Goal: Check status: Check status

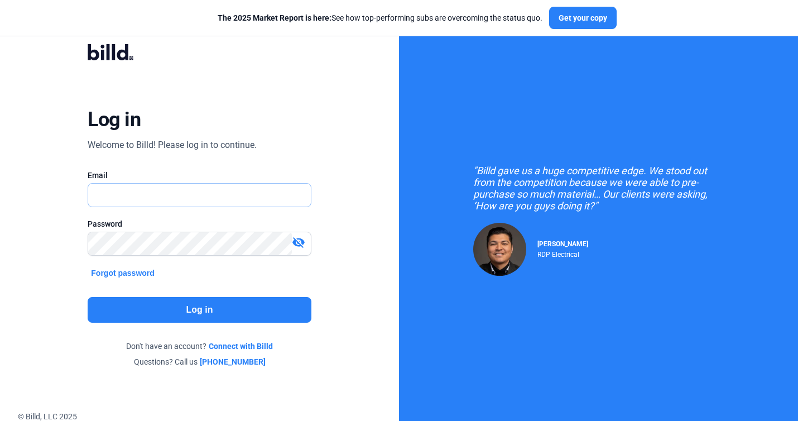
click at [172, 195] on input "text" at bounding box center [199, 195] width 222 height 23
click at [371, 160] on div "Log in Welcome to Billd! Please log in to continue. Email Email is required. Pa…" at bounding box center [199, 205] width 399 height 411
click at [214, 199] on input "text" at bounding box center [193, 195] width 210 height 23
click at [203, 194] on input "text" at bounding box center [199, 195] width 222 height 23
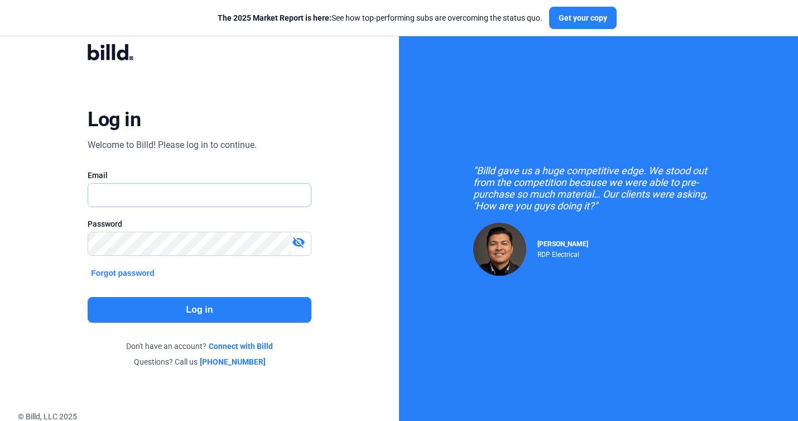
click at [128, 196] on input "text" at bounding box center [199, 195] width 222 height 23
click at [127, 188] on input "text" at bounding box center [199, 195] width 222 height 23
drag, startPoint x: 221, startPoint y: 2, endPoint x: 140, endPoint y: 190, distance: 205.1
click at [140, 190] on input "text" at bounding box center [199, 195] width 222 height 23
type input "[EMAIL_ADDRESS][DOMAIN_NAME]"
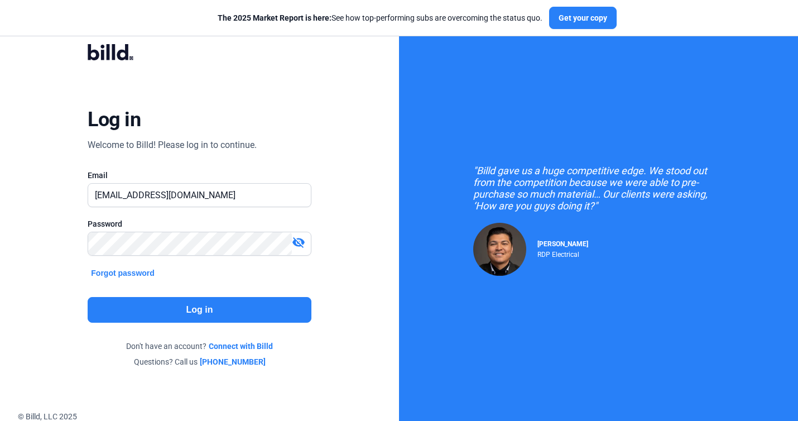
click at [210, 309] on button "Log in" at bounding box center [199, 310] width 223 height 26
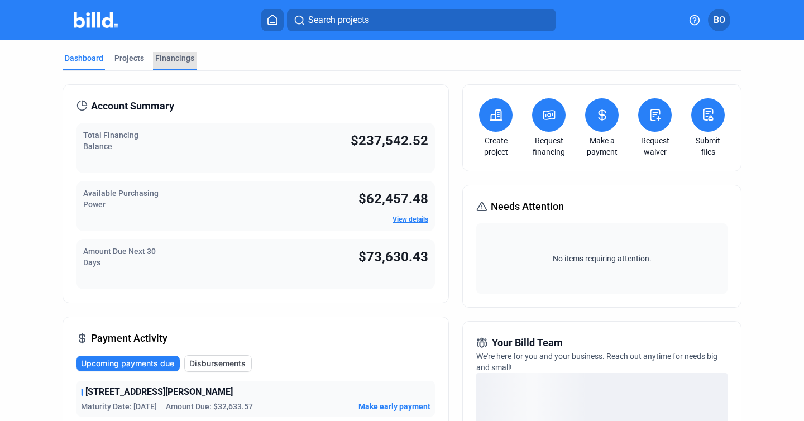
click at [181, 58] on div "Financings" at bounding box center [174, 57] width 39 height 11
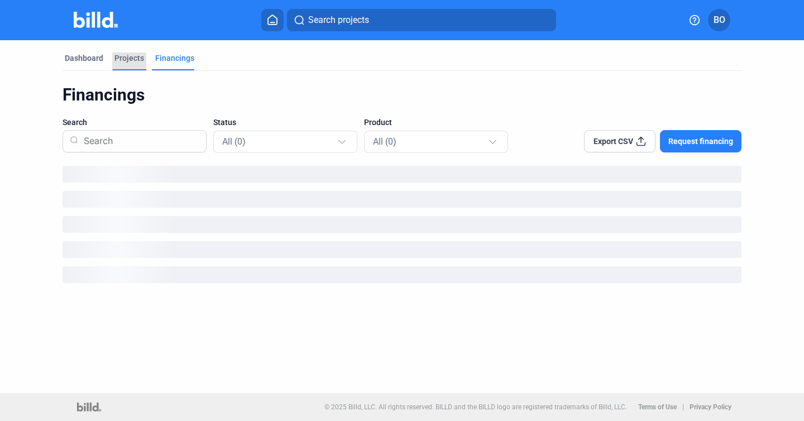
click at [127, 66] on div "Projects" at bounding box center [129, 61] width 34 height 18
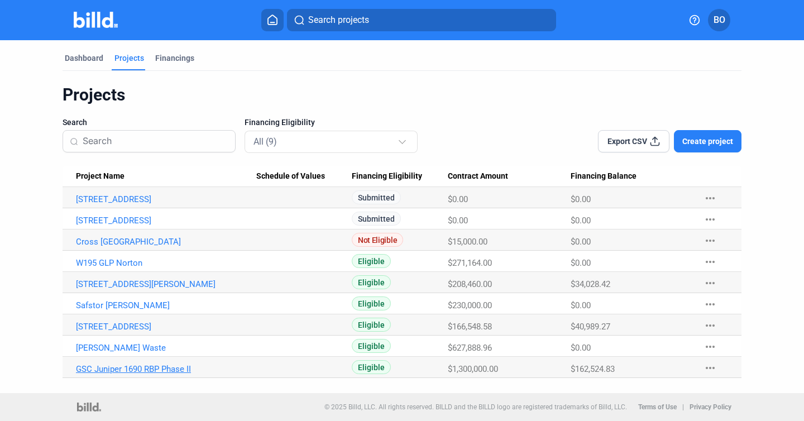
click at [139, 368] on link "GSC Juniper 1690 RBP Phase II" at bounding box center [166, 369] width 180 height 10
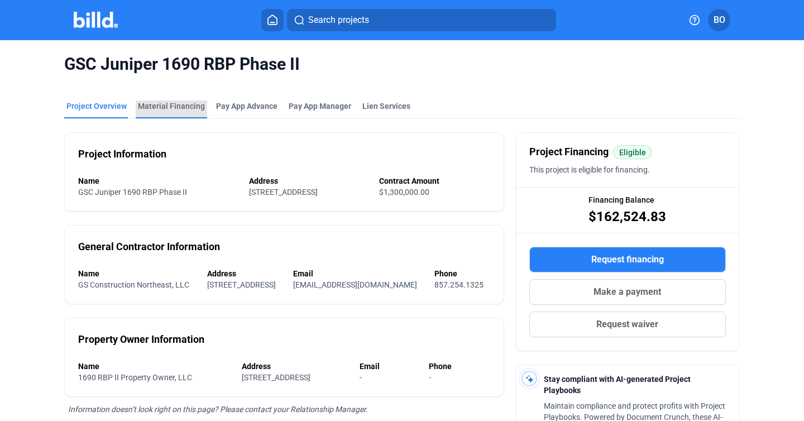
click at [188, 108] on div "Material Financing" at bounding box center [171, 105] width 67 height 11
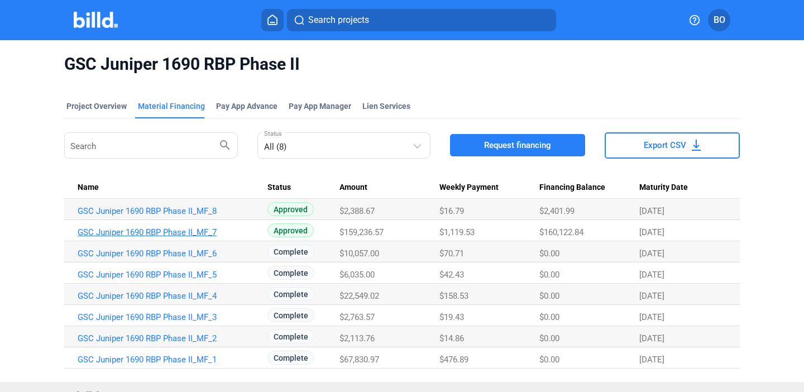
click at [180, 229] on link "GSC Juniper 1690 RBP Phase II_MF_7" at bounding box center [168, 232] width 180 height 10
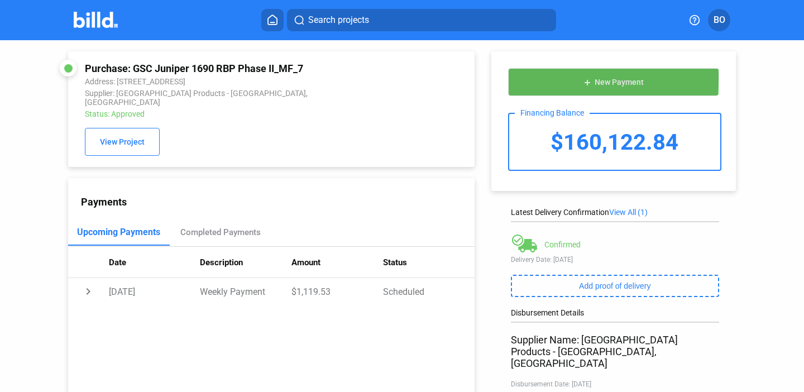
click at [602, 74] on button "add New Payment" at bounding box center [613, 82] width 211 height 28
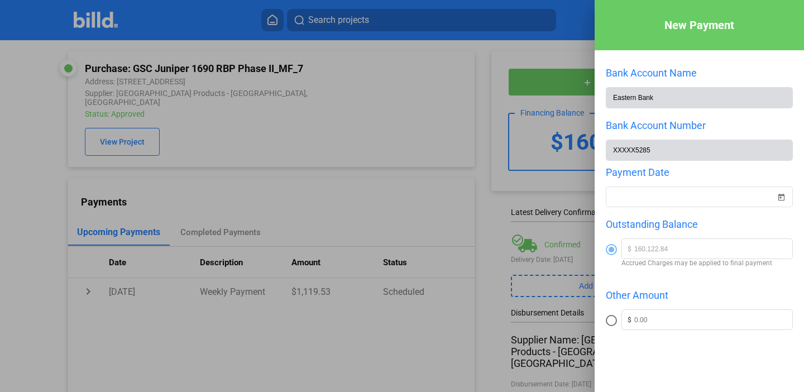
click at [477, 100] on div at bounding box center [402, 196] width 804 height 392
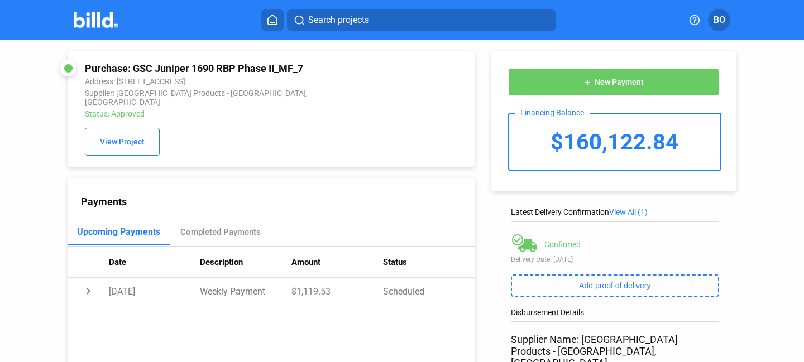
click at [100, 24] on img at bounding box center [96, 20] width 44 height 16
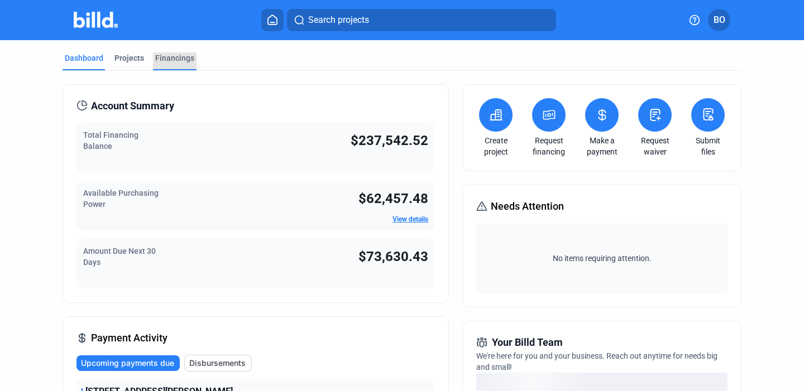
click at [166, 58] on div "Financings" at bounding box center [174, 57] width 39 height 11
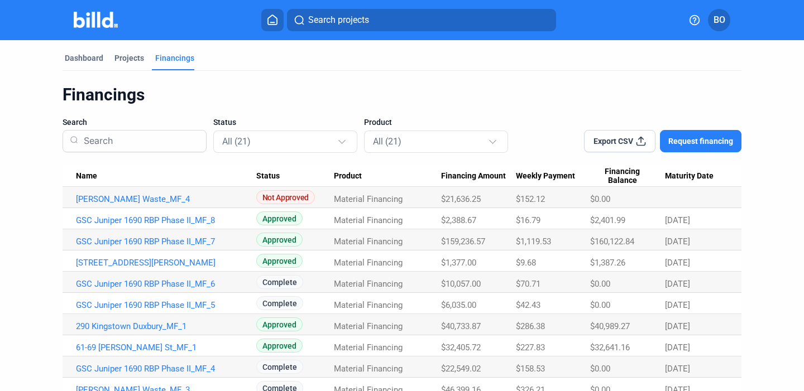
drag, startPoint x: 580, startPoint y: 215, endPoint x: 695, endPoint y: 238, distance: 116.8
click at [703, 241] on div "[DATE]" at bounding box center [696, 242] width 63 height 10
drag, startPoint x: 704, startPoint y: 241, endPoint x: 66, endPoint y: 224, distance: 637.8
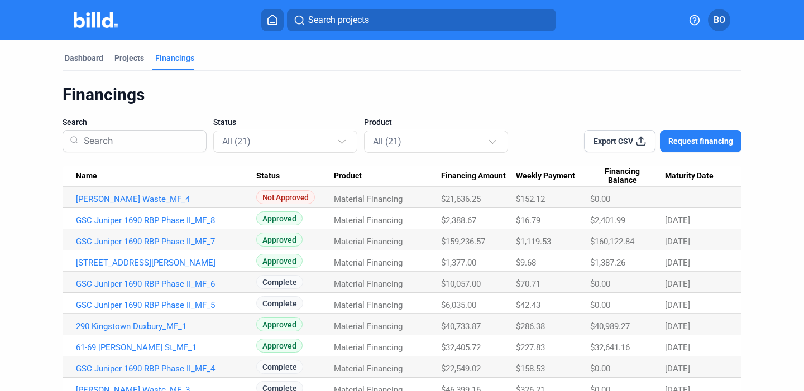
click at [732, 226] on Date "[DATE]" at bounding box center [703, 218] width 76 height 21
drag, startPoint x: 704, startPoint y: 349, endPoint x: 577, endPoint y: 326, distance: 129.4
click at [717, 333] on Date "[DATE]" at bounding box center [703, 324] width 76 height 21
drag, startPoint x: 630, startPoint y: 348, endPoint x: 588, endPoint y: 318, distance: 50.8
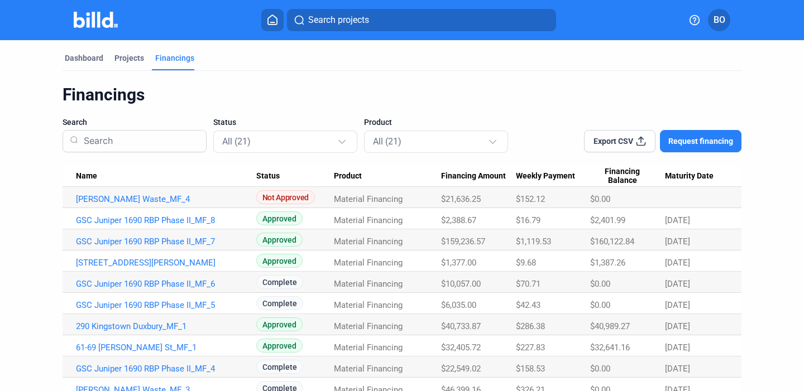
click at [751, 327] on div "Dashboard Projects Financings Financings Search Status All (21) Product All (21…" at bounding box center [402, 336] width 724 height 592
drag, startPoint x: 700, startPoint y: 352, endPoint x: 582, endPoint y: 320, distance: 122.4
drag, startPoint x: 626, startPoint y: 264, endPoint x: 583, endPoint y: 264, distance: 43.0
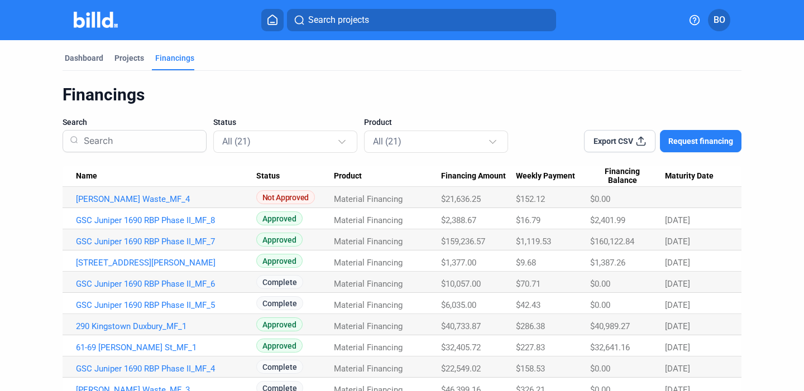
click at [583, 264] on tr "61-69 [PERSON_NAME] St_MF_2 Approved Material Financing $1,377.00 $9.68 $1,387.…" at bounding box center [402, 261] width 679 height 21
drag, startPoint x: 650, startPoint y: 244, endPoint x: 581, endPoint y: 217, distance: 74.4
click at [486, 226] on Amount "$2,388.67" at bounding box center [478, 218] width 75 height 21
drag, startPoint x: 703, startPoint y: 370, endPoint x: 584, endPoint y: 345, distance: 121.4
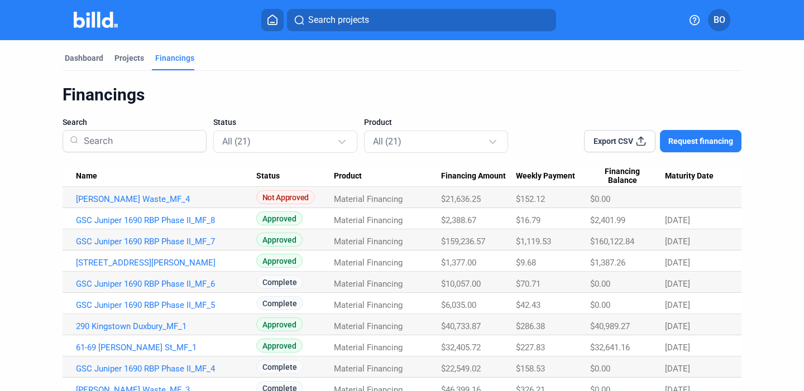
click at [584, 345] on div "$227.83" at bounding box center [553, 348] width 74 height 10
click at [696, 358] on Date "[DATE]" at bounding box center [703, 367] width 76 height 21
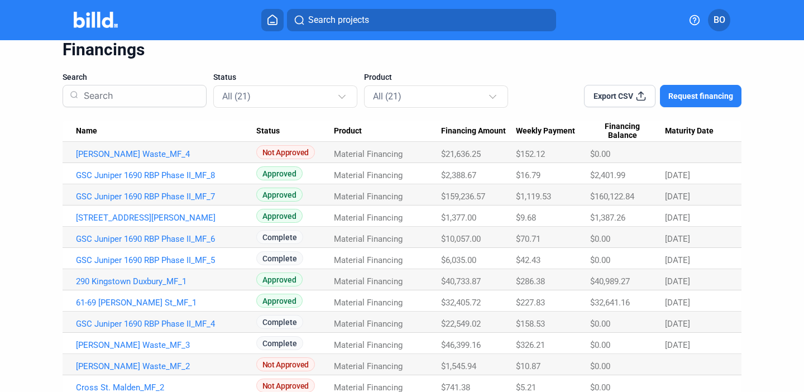
scroll to position [41, 0]
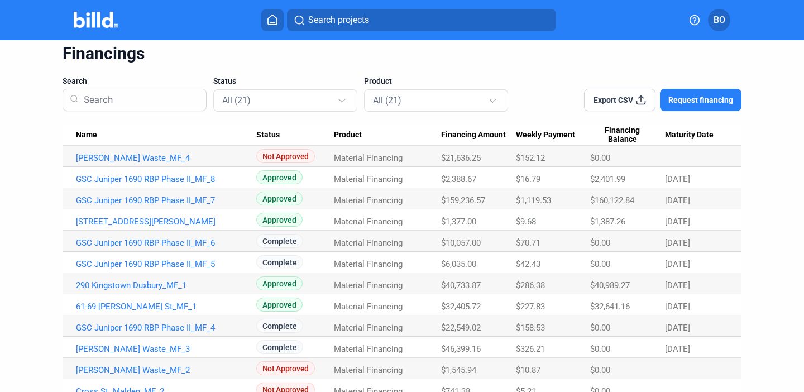
drag, startPoint x: 207, startPoint y: 158, endPoint x: 320, endPoint y: 154, distance: 112.9
click at [320, 154] on tr "[PERSON_NAME] Waste_MF_4 Not Approved Material Financing $21,636.25 $152.12 $0.…" at bounding box center [402, 156] width 679 height 21
click at [451, 146] on Amount "$21,636.25" at bounding box center [478, 156] width 75 height 21
drag, startPoint x: 583, startPoint y: 157, endPoint x: 611, endPoint y: 157, distance: 27.9
click at [611, 157] on tr "[PERSON_NAME] Waste_MF_4 Not Approved Material Financing $21,636.25 $152.12 $0.…" at bounding box center [402, 156] width 679 height 21
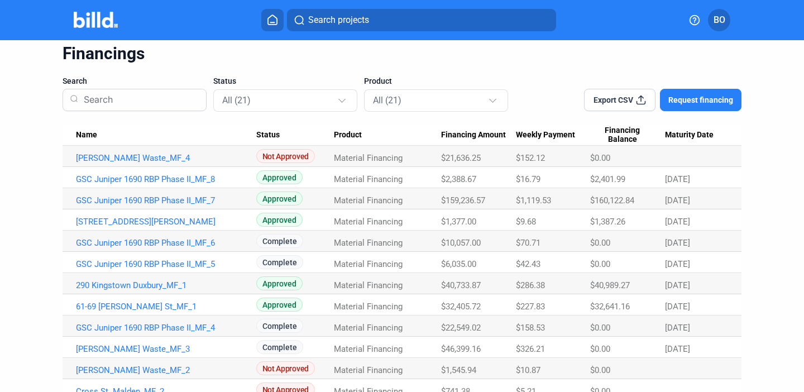
click at [557, 156] on div "$152.12" at bounding box center [553, 158] width 74 height 10
drag, startPoint x: 73, startPoint y: 178, endPoint x: 125, endPoint y: 293, distance: 126.5
click at [722, 223] on tbody "[PERSON_NAME] Waste_MF_4 Not Approved Material Financing $21,636.25 $152.12 $0.…" at bounding box center [402, 369] width 679 height 446
drag, startPoint x: 74, startPoint y: 283, endPoint x: 716, endPoint y: 313, distance: 642.2
click at [716, 313] on tbody "[PERSON_NAME] Waste_MF_4 Not Approved Material Financing $21,636.25 $152.12 $0.…" at bounding box center [402, 369] width 679 height 446
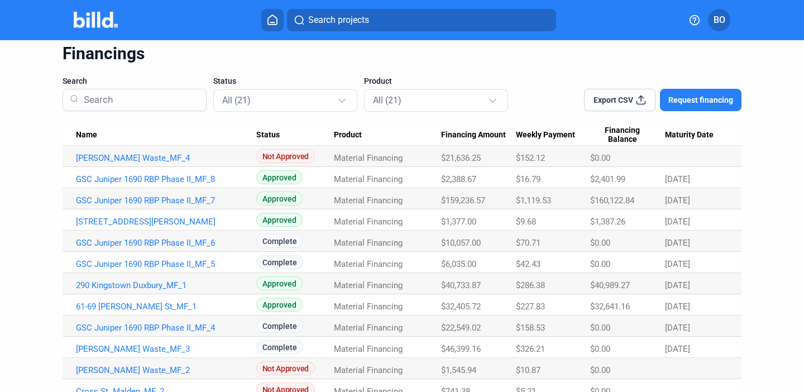
click at [716, 313] on Date "[DATE]" at bounding box center [703, 304] width 76 height 21
click at [92, 21] on img at bounding box center [96, 20] width 44 height 16
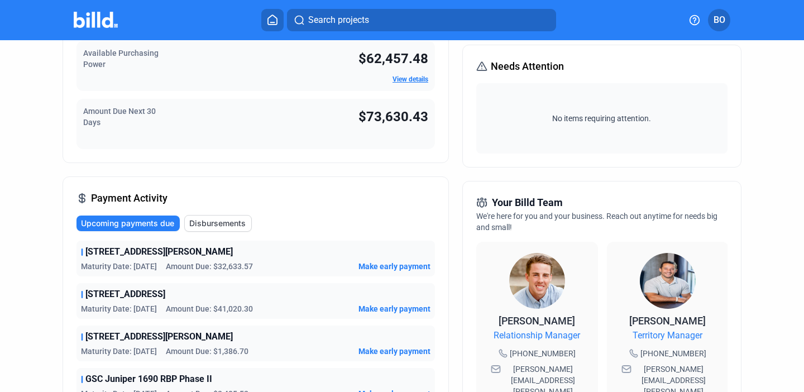
scroll to position [233, 0]
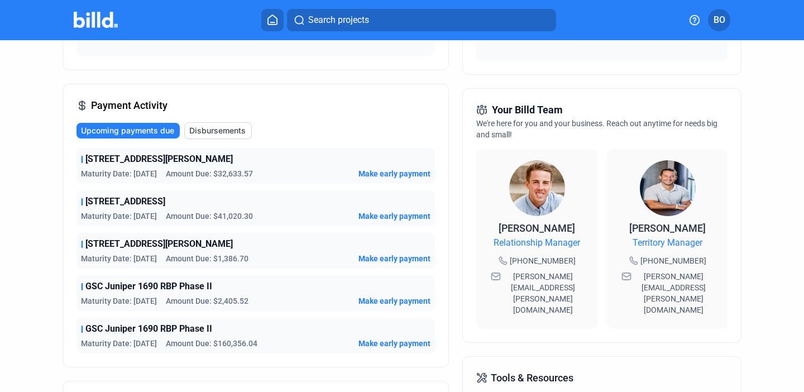
drag, startPoint x: 469, startPoint y: 143, endPoint x: 585, endPoint y: 289, distance: 185.5
click at [585, 289] on div "Your Billd Team We're here for you and your business. Reach out anytime for nee…" at bounding box center [601, 215] width 279 height 255
click at [590, 314] on div "Your Billd Team We're here for you and your business. Reach out anytime for nee…" at bounding box center [601, 215] width 279 height 255
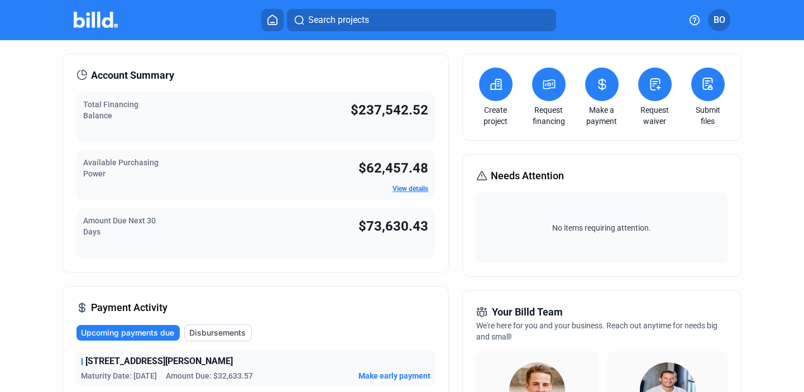
scroll to position [0, 0]
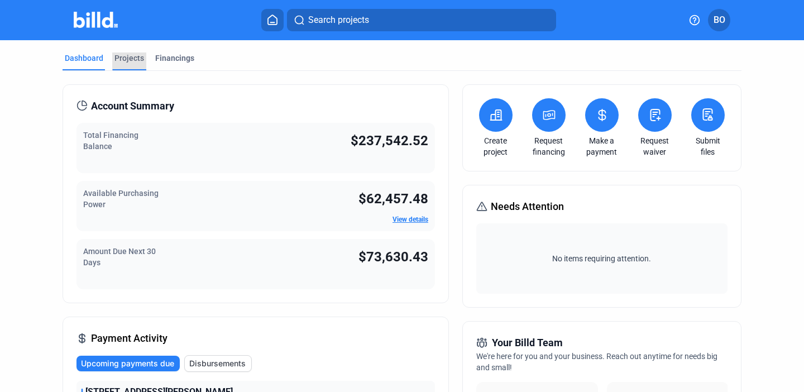
click at [132, 58] on div "Projects" at bounding box center [129, 57] width 30 height 11
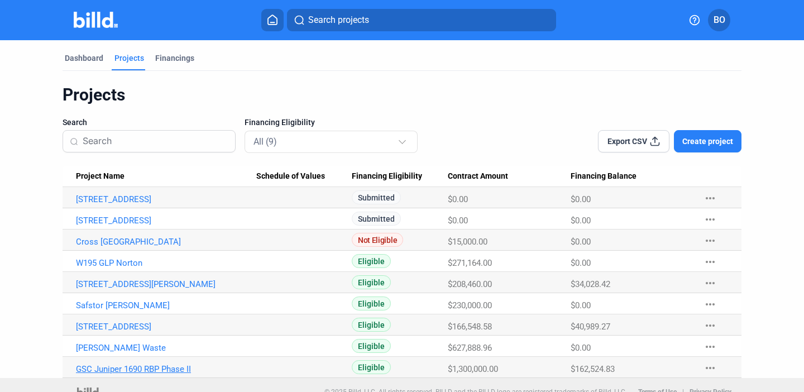
click at [146, 371] on link "GSC Juniper 1690 RBP Phase II" at bounding box center [166, 369] width 180 height 10
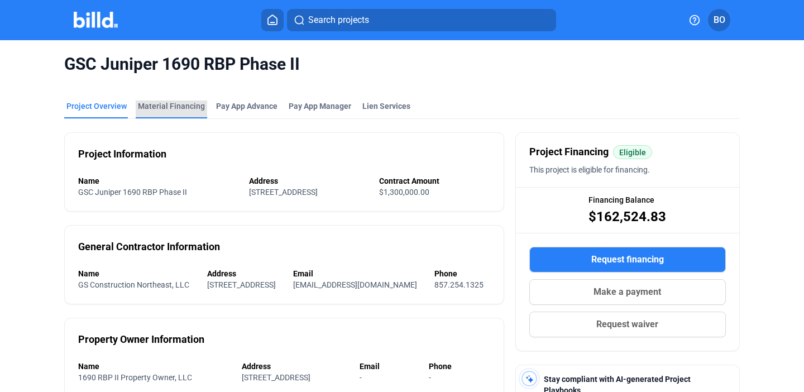
click at [170, 104] on div "Material Financing" at bounding box center [171, 105] width 67 height 11
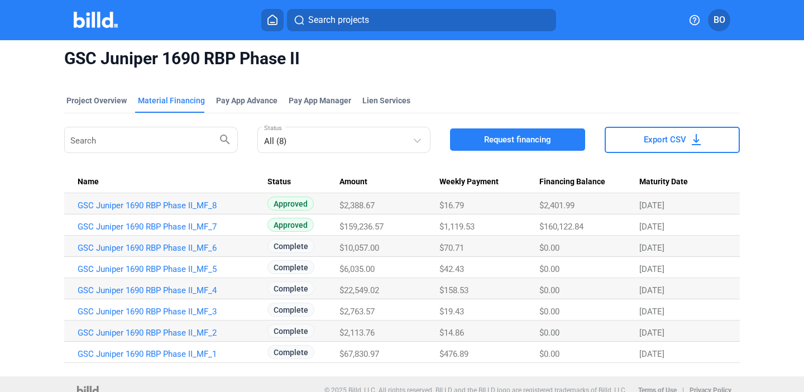
scroll to position [4, 0]
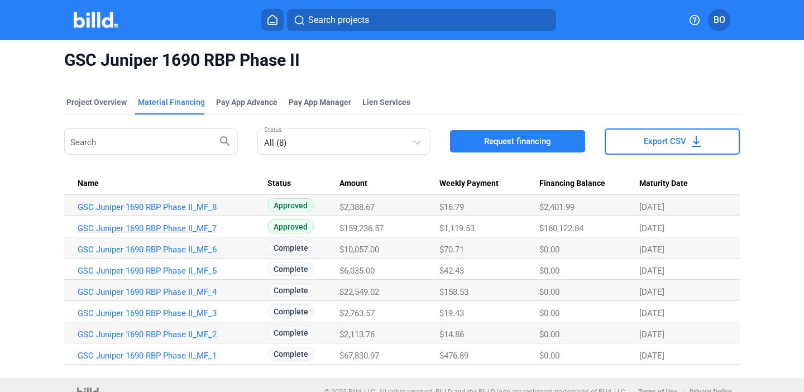
click at [171, 225] on link "GSC Juniper 1690 RBP Phase II_MF_7" at bounding box center [168, 228] width 180 height 10
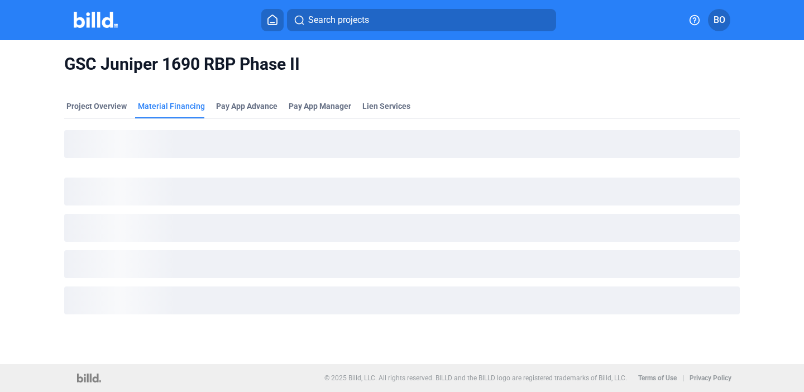
scroll to position [0, 0]
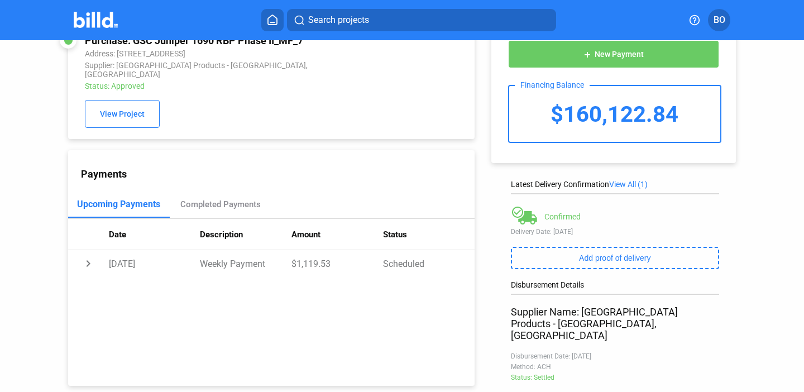
scroll to position [30, 0]
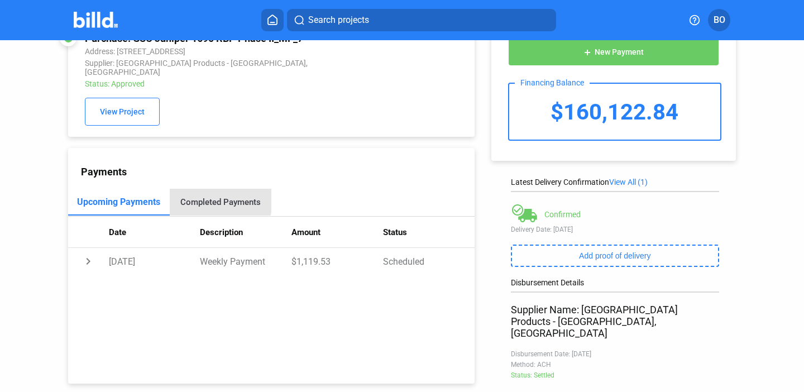
click at [209, 197] on div "Completed Payments" at bounding box center [220, 202] width 80 height 10
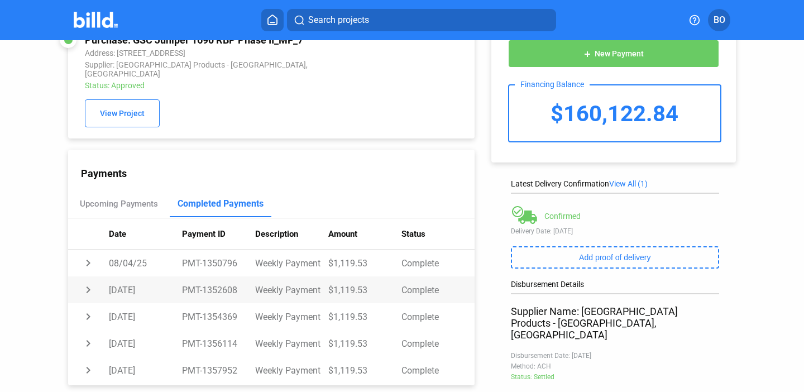
scroll to position [1, 0]
drag, startPoint x: 104, startPoint y: 252, endPoint x: 156, endPoint y: 256, distance: 52.0
click at [156, 256] on tr "chevron_right [DATE] PMT-1350796 Weekly Payment $1,119.53 Complete" at bounding box center [271, 262] width 406 height 27
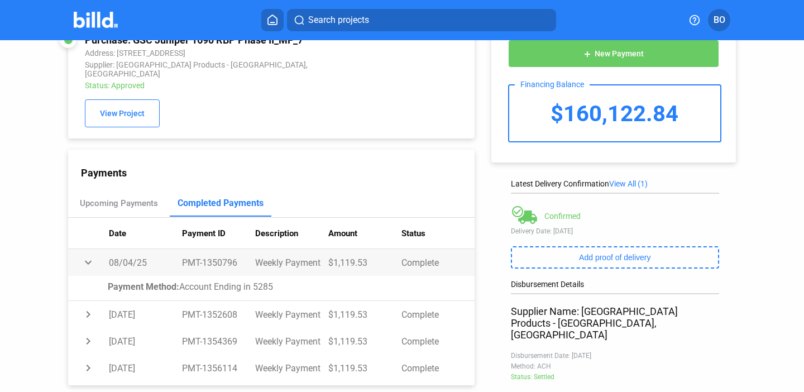
click at [78, 253] on td "expand_more" at bounding box center [88, 262] width 41 height 27
click at [86, 253] on td "chevron_right" at bounding box center [88, 262] width 41 height 27
click at [86, 253] on td "expand_more" at bounding box center [88, 262] width 41 height 27
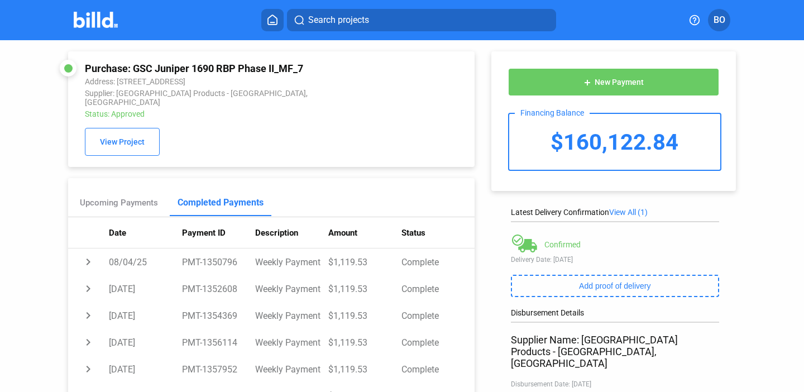
scroll to position [0, 0]
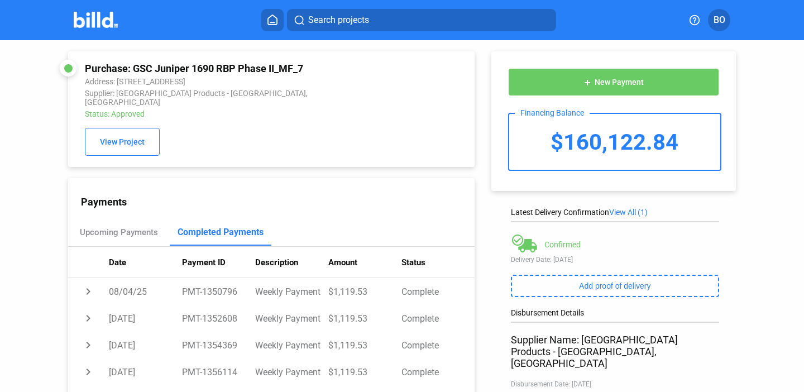
click at [105, 29] on div "Search projects BO" at bounding box center [402, 20] width 786 height 22
click at [103, 26] on img at bounding box center [96, 20] width 44 height 16
